Goal: Transaction & Acquisition: Subscribe to service/newsletter

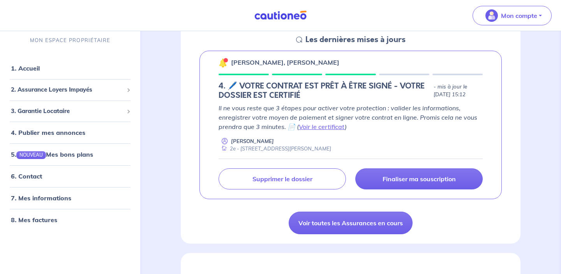
scroll to position [122, 0]
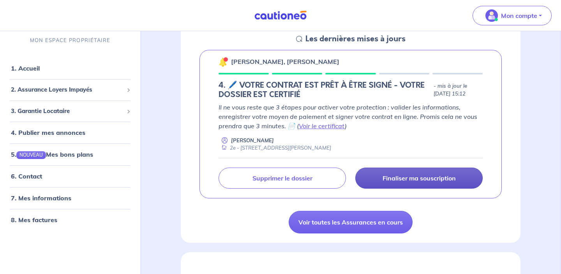
click at [417, 173] on link "Finaliser ma souscription" at bounding box center [418, 178] width 127 height 21
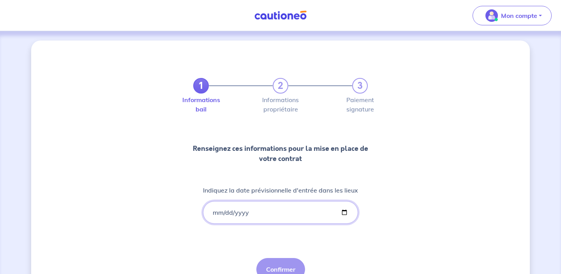
click at [243, 214] on input "Indiquez la date prévisionnelle d'entrée dans les lieux" at bounding box center [280, 212] width 155 height 23
click at [342, 211] on input "Indiquez la date prévisionnelle d'entrée dans les lieux" at bounding box center [280, 212] width 155 height 23
type input "[DATE]"
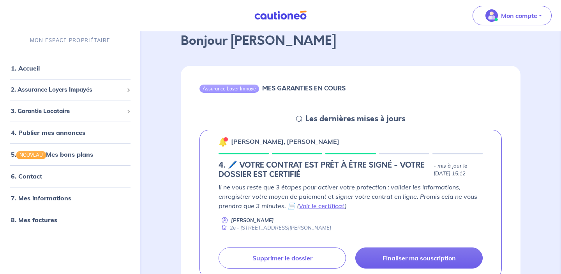
scroll to position [66, 0]
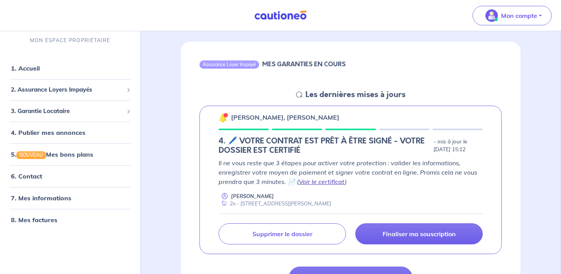
click at [317, 181] on link "Voir le certificat" at bounding box center [322, 182] width 46 height 8
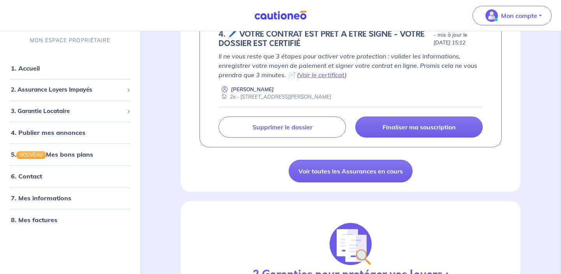
scroll to position [175, 0]
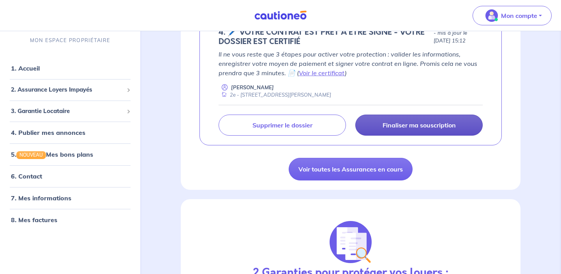
click at [436, 129] on link "Finaliser ma souscription" at bounding box center [418, 125] width 127 height 21
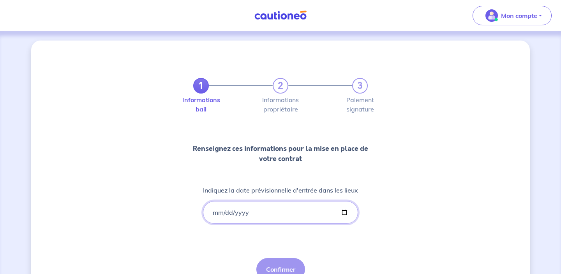
click at [341, 209] on input "Indiquez la date prévisionnelle d'entrée dans les lieux" at bounding box center [280, 212] width 155 height 23
type input "[DATE]"
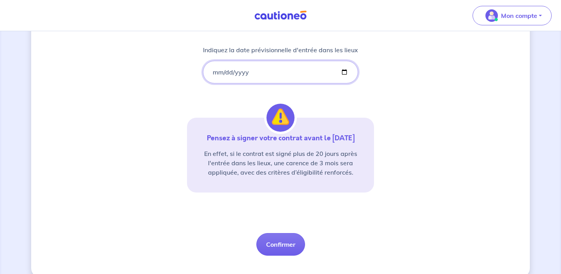
scroll to position [153, 0]
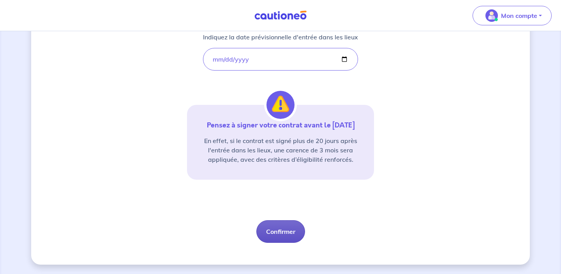
click at [290, 233] on button "Confirmer" at bounding box center [280, 231] width 49 height 23
select select "FR"
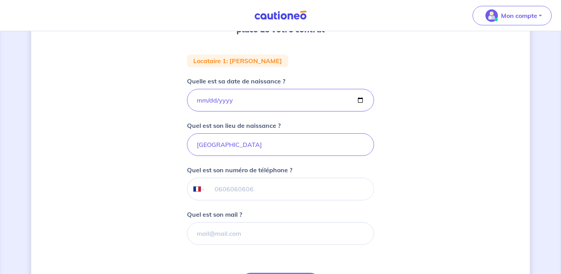
scroll to position [135, 0]
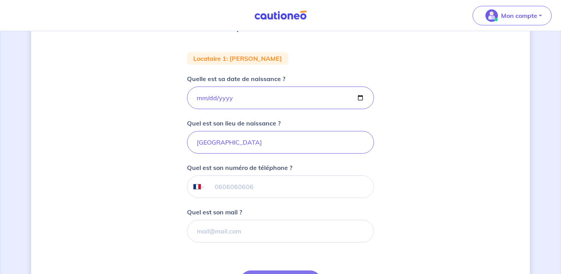
click at [258, 188] on input "tel" at bounding box center [289, 187] width 168 height 22
type input "07 68 32 04 85"
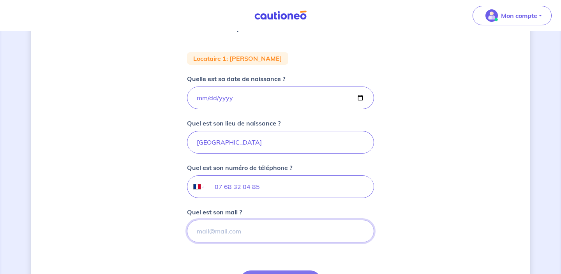
click at [261, 228] on input "Quel est son mail ?" at bounding box center [280, 231] width 187 height 23
paste input "[EMAIL_ADDRESS][DOMAIN_NAME]"
type input "[EMAIL_ADDRESS][DOMAIN_NAME]"
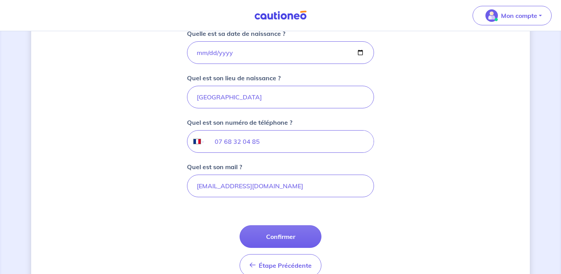
scroll to position [193, 0]
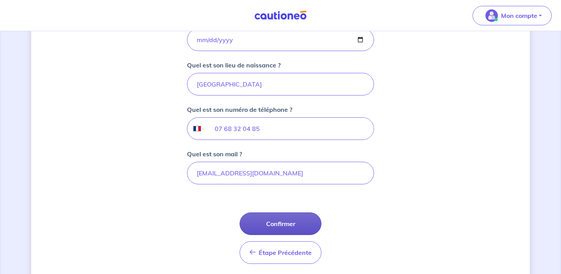
click at [276, 232] on button "Confirmer" at bounding box center [281, 223] width 82 height 23
select select "FR"
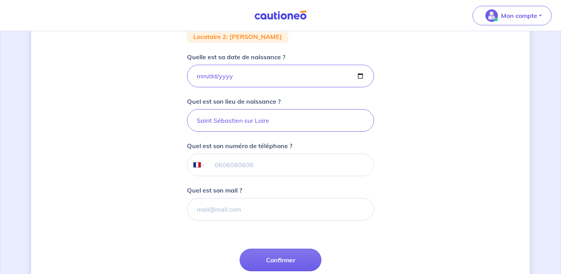
scroll to position [220, 0]
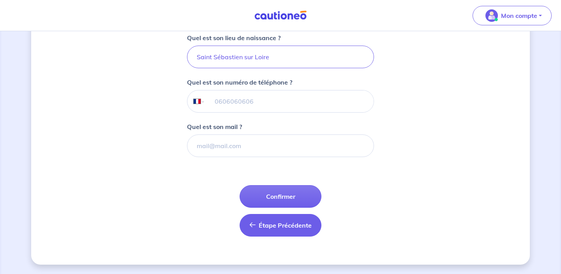
click at [279, 231] on button "Étape Précédente Précédent" at bounding box center [281, 225] width 82 height 23
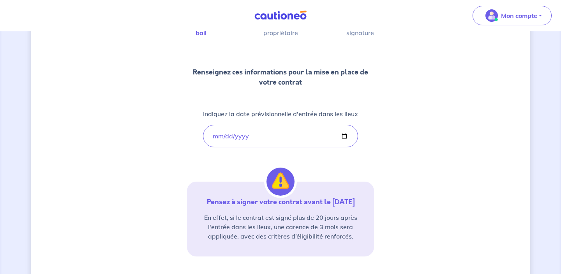
scroll to position [138, 0]
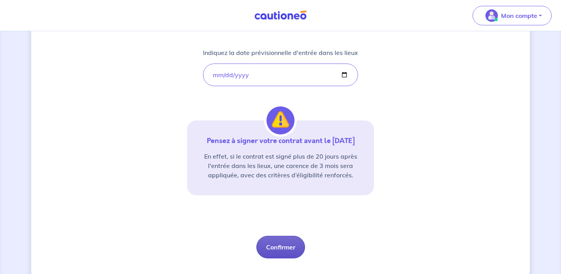
click at [282, 249] on button "Confirmer" at bounding box center [280, 247] width 49 height 23
select select "FR"
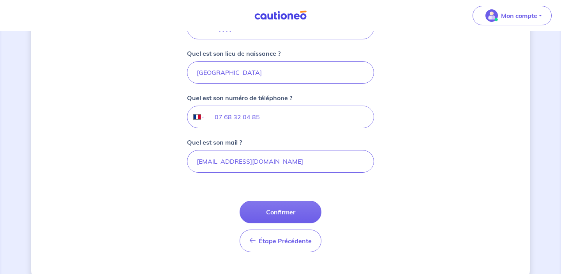
scroll to position [220, 0]
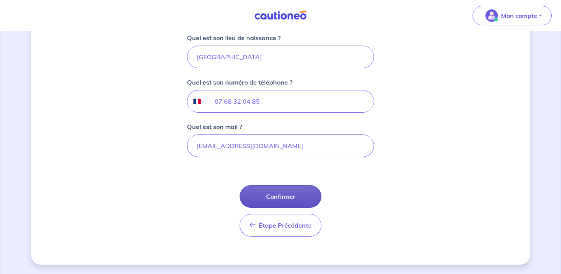
click at [284, 196] on button "Confirmer" at bounding box center [281, 196] width 82 height 23
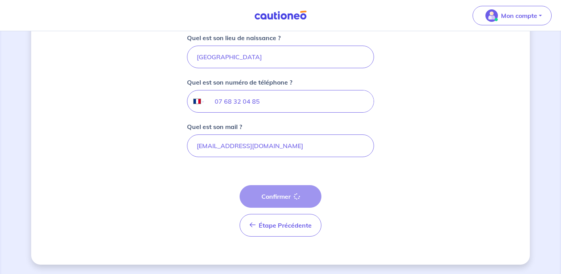
select select "FR"
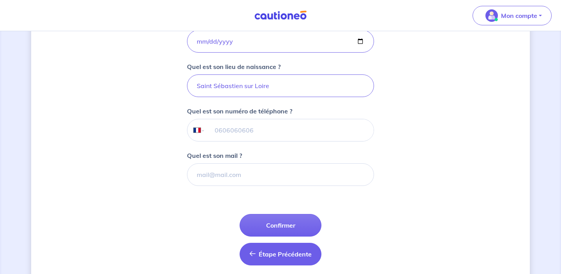
scroll to position [220, 0]
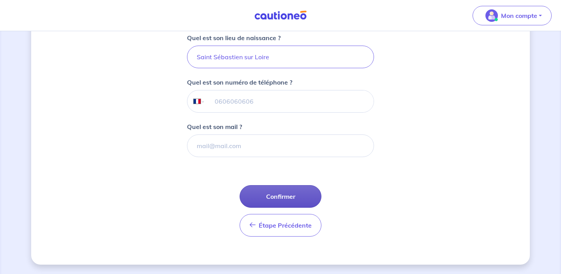
click at [286, 195] on button "Confirmer" at bounding box center [281, 196] width 82 height 23
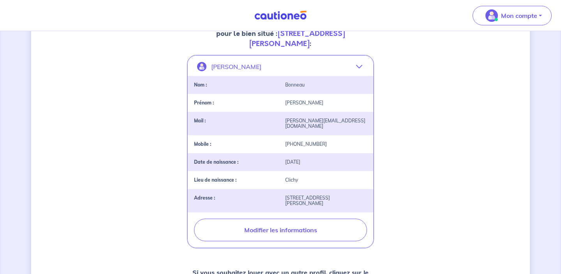
scroll to position [153, 0]
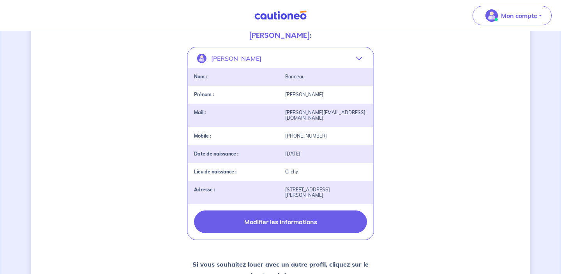
click at [289, 216] on button "Modifier les informations" at bounding box center [280, 221] width 173 height 23
select select "FR"
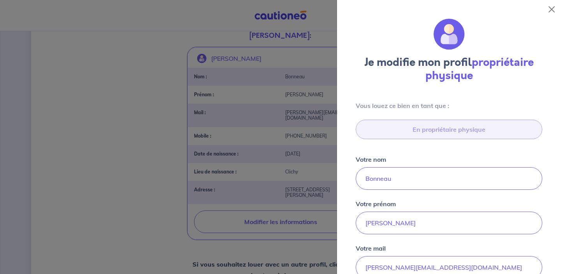
scroll to position [295, 0]
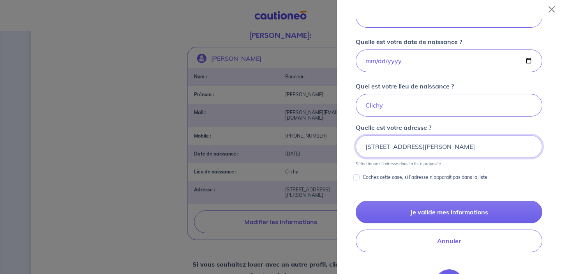
click at [378, 146] on input "[STREET_ADDRESS][PERSON_NAME]" at bounding box center [449, 146] width 187 height 23
click at [172, 124] on div at bounding box center [280, 137] width 561 height 274
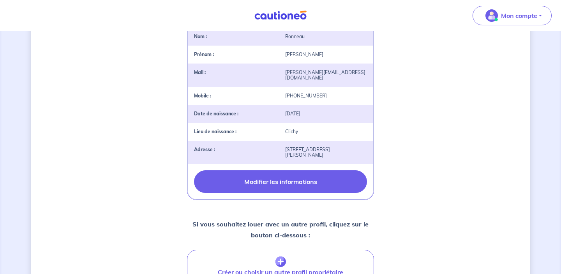
scroll to position [221, 0]
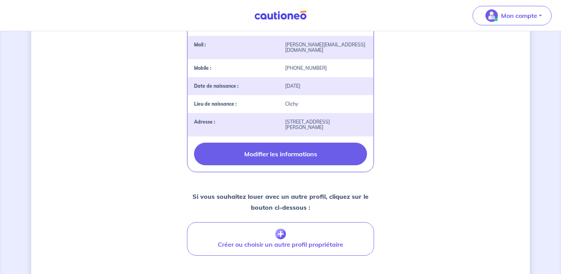
click at [306, 144] on button "Modifier les informations" at bounding box center [280, 154] width 173 height 23
select select "FR"
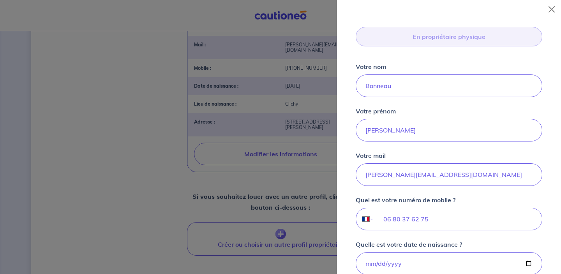
scroll to position [92, 0]
click at [414, 87] on input "Bonneau" at bounding box center [449, 86] width 187 height 23
type input "Bonneau"
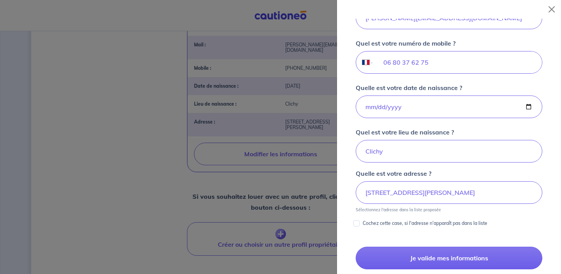
scroll to position [256, 0]
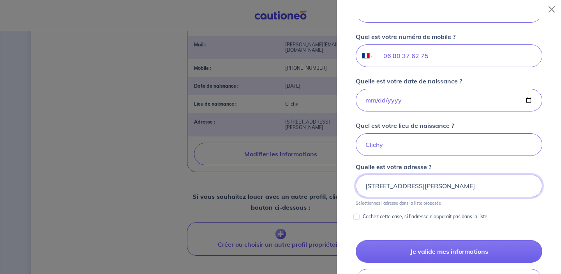
click at [403, 195] on input "[STREET_ADDRESS][PERSON_NAME]" at bounding box center [449, 186] width 187 height 23
click at [403, 194] on input "[STREET_ADDRESS][PERSON_NAME]" at bounding box center [449, 186] width 187 height 23
drag, startPoint x: 510, startPoint y: 180, endPoint x: 509, endPoint y: 192, distance: 11.7
click at [510, 180] on input "[STREET_ADDRESS][PERSON_NAME]" at bounding box center [449, 186] width 187 height 23
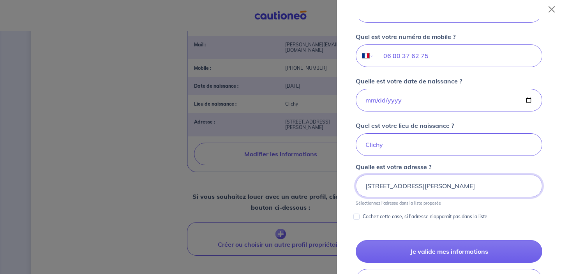
drag, startPoint x: 509, startPoint y: 192, endPoint x: 265, endPoint y: 193, distance: 244.7
click at [265, 193] on body "Mon compte Me déconnecter 2 3 Informations bail Informations propriétaire Paiem…" at bounding box center [280, 36] width 561 height 514
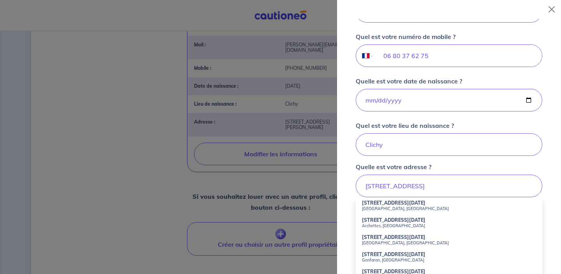
click at [390, 205] on strong "[STREET_ADDRESS][DATE]" at bounding box center [394, 203] width 64 height 6
type input "[STREET_ADDRESS][DATE]"
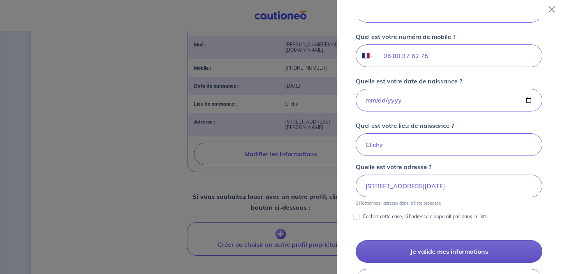
click at [412, 252] on button "Je valide mes informations" at bounding box center [449, 251] width 187 height 23
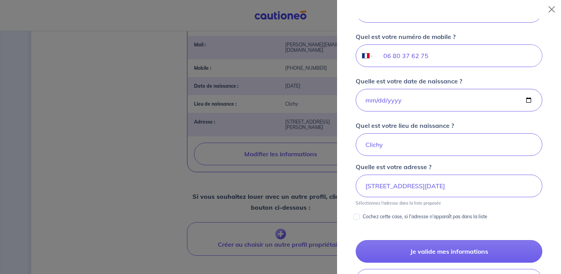
scroll to position [0, 0]
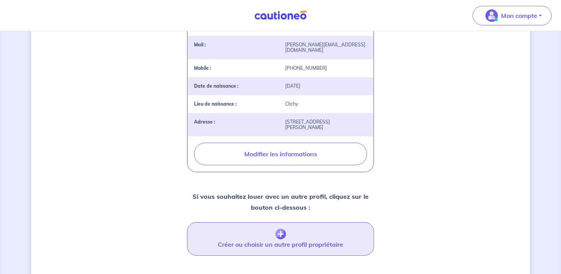
click at [280, 236] on button "Créer ou choisir un autre profil propriétaire" at bounding box center [280, 239] width 187 height 34
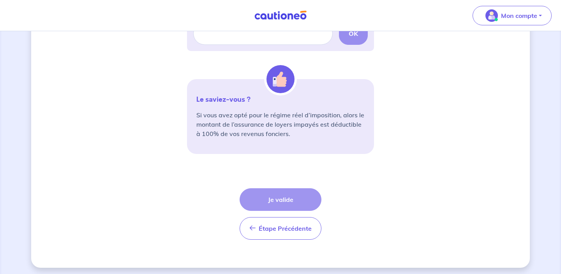
scroll to position [283, 0]
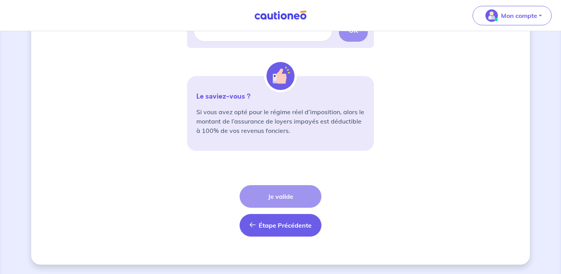
click at [277, 230] on button "Étape Précédente Précédent" at bounding box center [281, 225] width 82 height 23
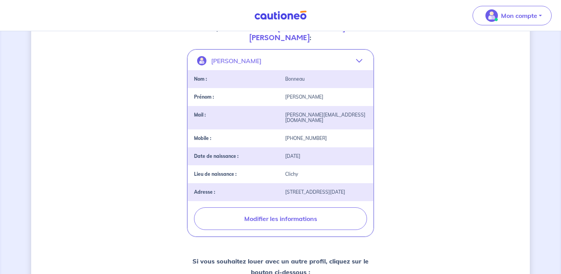
scroll to position [131, 0]
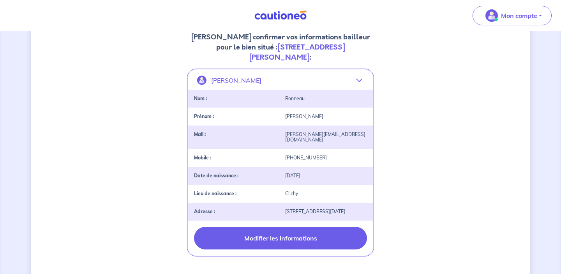
click at [292, 240] on button "Modifier les informations" at bounding box center [280, 238] width 173 height 23
select select "FR"
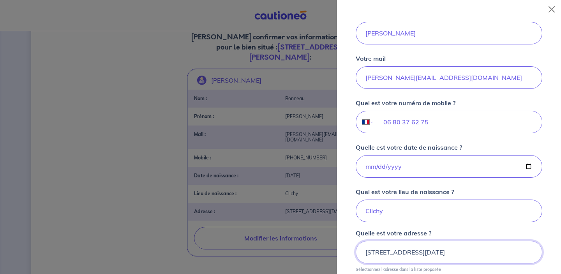
scroll to position [83, 0]
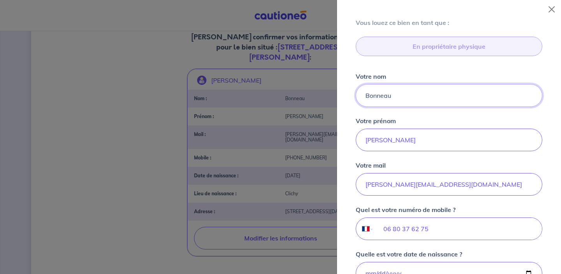
click at [434, 100] on input "Bonneau" at bounding box center [449, 95] width 187 height 23
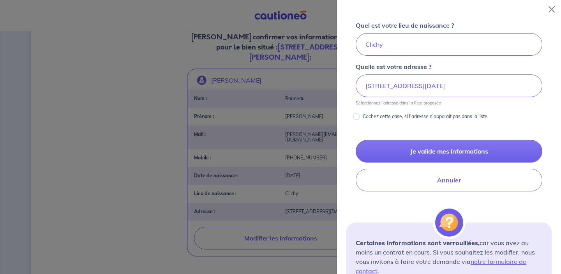
scroll to position [378, 0]
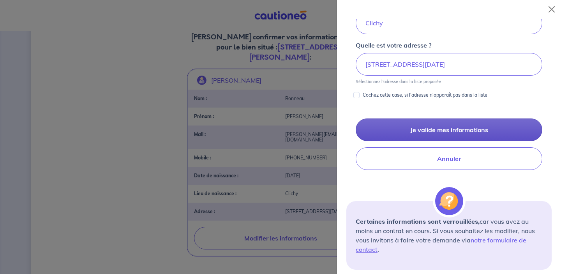
type input "Bonneau MOISSENOT"
click at [469, 134] on button "Je valide mes informations" at bounding box center [449, 129] width 187 height 23
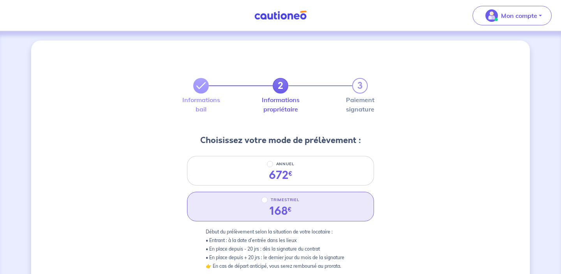
click at [276, 213] on div "168 €" at bounding box center [281, 211] width 22 height 13
radio input "true"
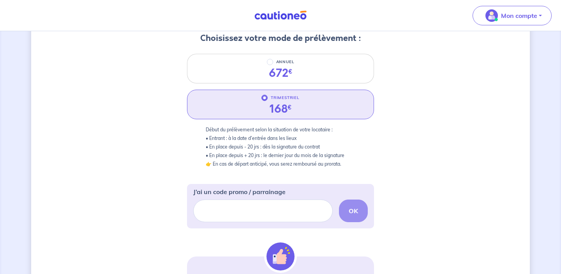
scroll to position [115, 0]
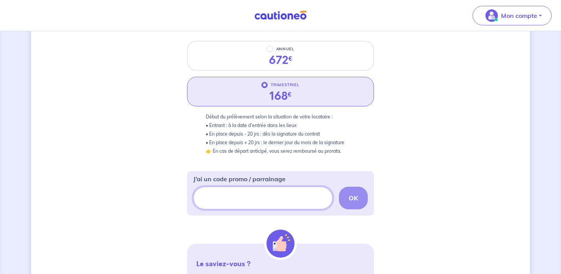
click at [249, 204] on input "J’ai un code promo / parrainage" at bounding box center [263, 198] width 140 height 23
paste input "FILLEUL-CAWNYI"
type input "FILLEUL-CAWNYI"
click at [357, 199] on strong "OK" at bounding box center [353, 198] width 9 height 8
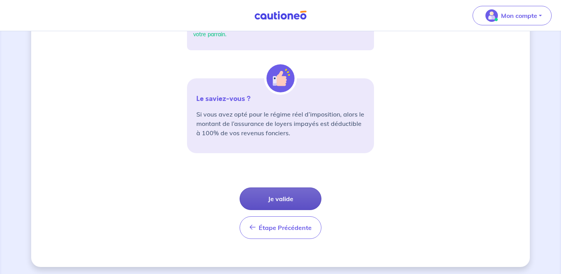
scroll to position [306, 0]
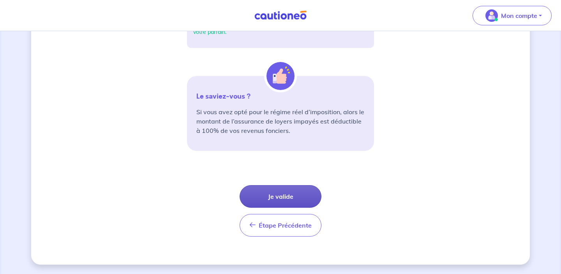
click at [290, 199] on button "Je valide" at bounding box center [281, 196] width 82 height 23
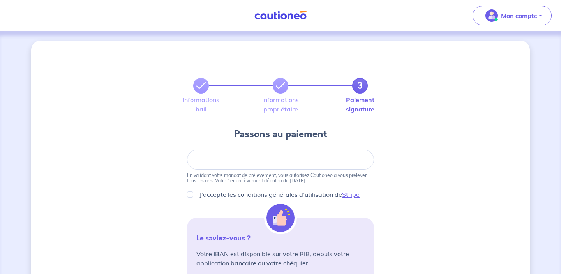
click at [193, 191] on div "J'accepte les conditions générales d’utilisation de Stripe" at bounding box center [280, 194] width 187 height 9
click at [191, 197] on input "J'accepte les conditions générales d’utilisation de Stripe" at bounding box center [190, 194] width 6 height 6
checkbox input "true"
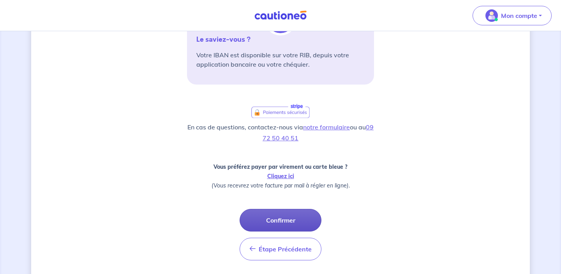
scroll to position [223, 0]
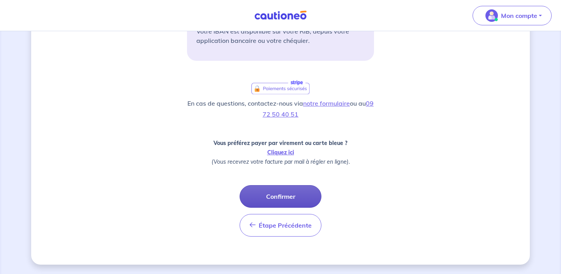
click at [290, 192] on button "Confirmer" at bounding box center [281, 196] width 82 height 23
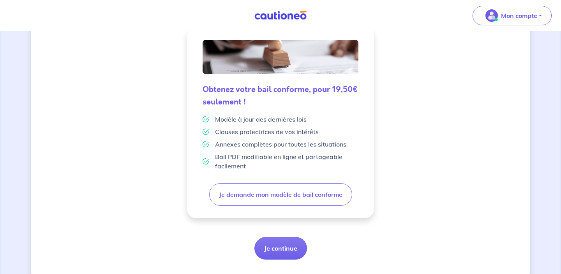
scroll to position [217, 0]
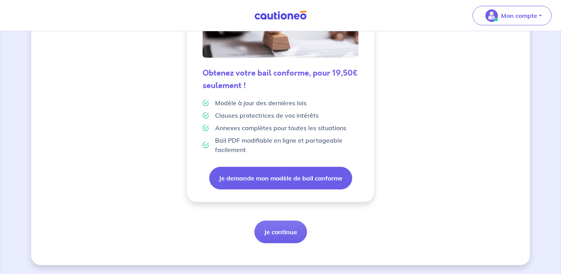
click at [309, 177] on button "Je demande mon modèle de bail conforme" at bounding box center [280, 178] width 143 height 23
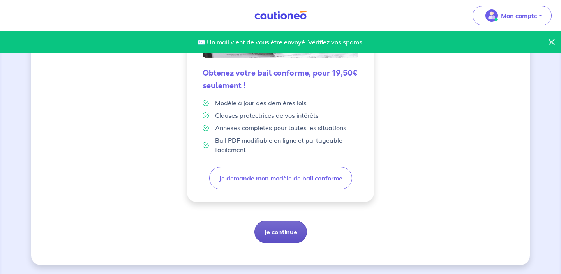
click at [282, 231] on button "Je continue" at bounding box center [280, 232] width 53 height 23
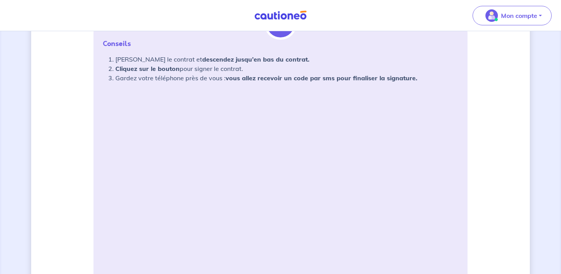
scroll to position [155, 0]
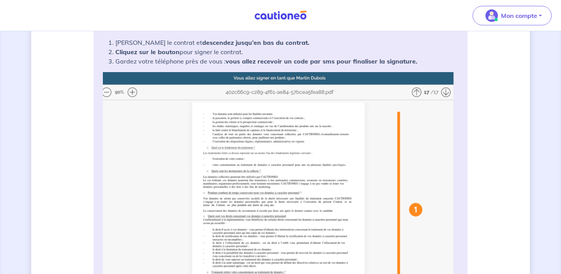
click at [134, 91] on img at bounding box center [280, 226] width 355 height 309
click at [132, 93] on img at bounding box center [280, 226] width 355 height 309
click at [417, 93] on img at bounding box center [280, 226] width 355 height 309
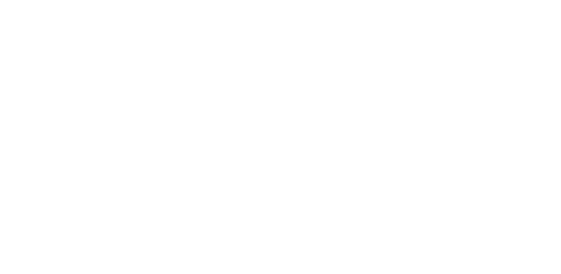
scroll to position [535, 0]
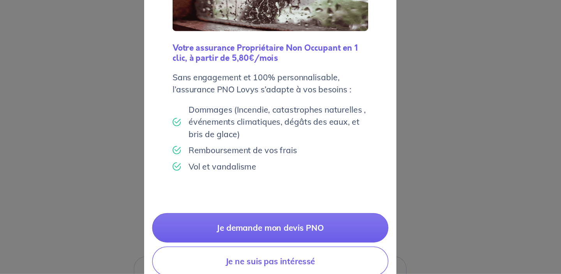
scroll to position [36, 0]
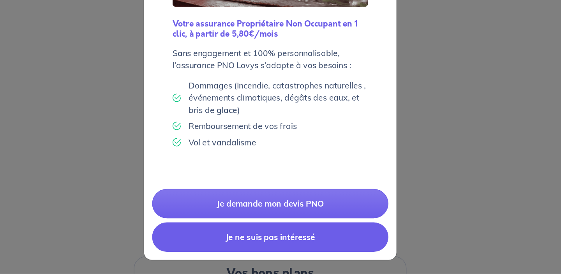
click at [311, 246] on button "Je ne suis pas intéressé" at bounding box center [281, 245] width 182 height 23
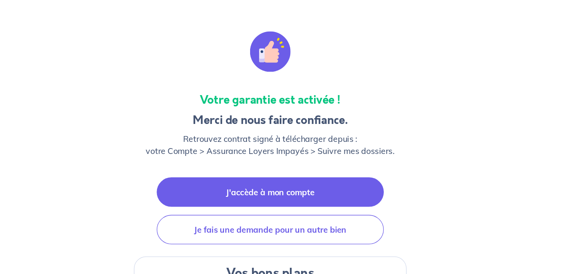
click at [310, 214] on link "J'accède à mon compte" at bounding box center [280, 211] width 175 height 23
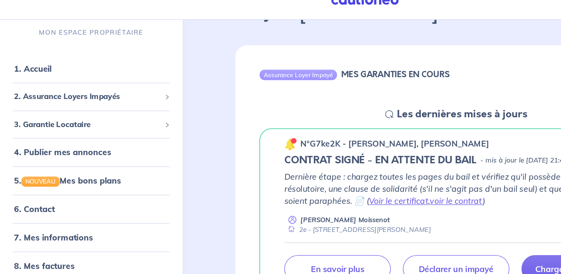
scroll to position [18, 0]
